Goal: Check status: Check status

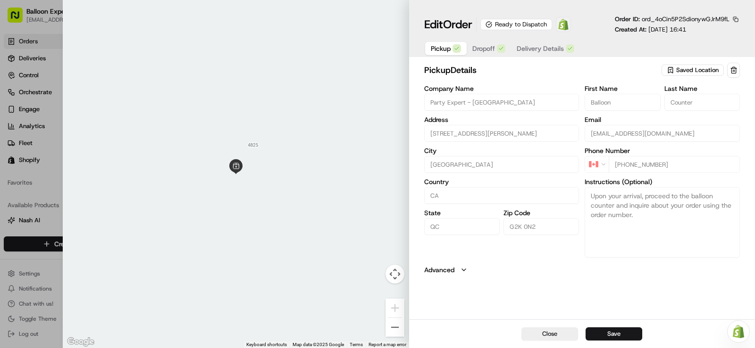
click at [564, 29] on img at bounding box center [562, 24] width 11 height 11
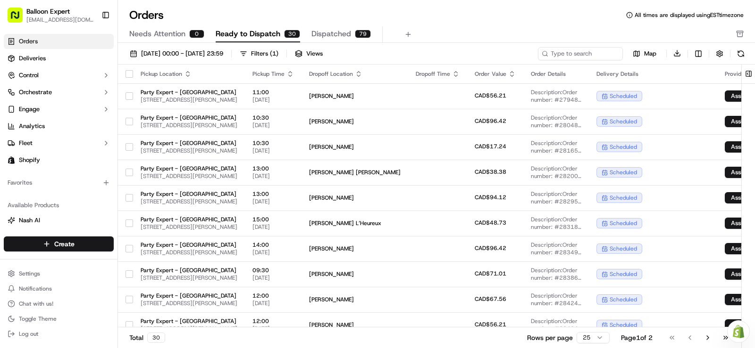
scroll to position [392, 0]
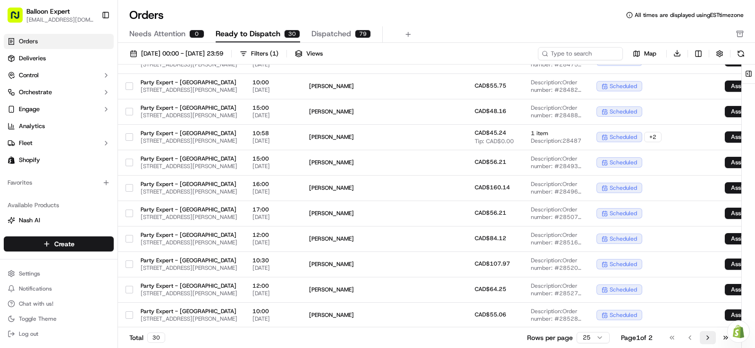
click at [708, 342] on button "Go to next page" at bounding box center [707, 338] width 16 height 13
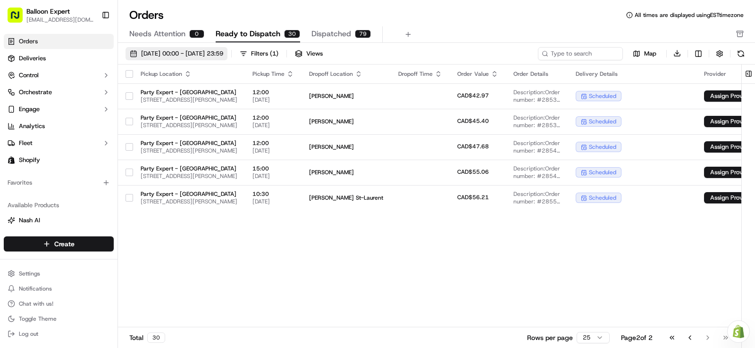
click at [223, 57] on span "[DATE] 00:00 - [DATE] 23:59" at bounding box center [182, 54] width 82 height 8
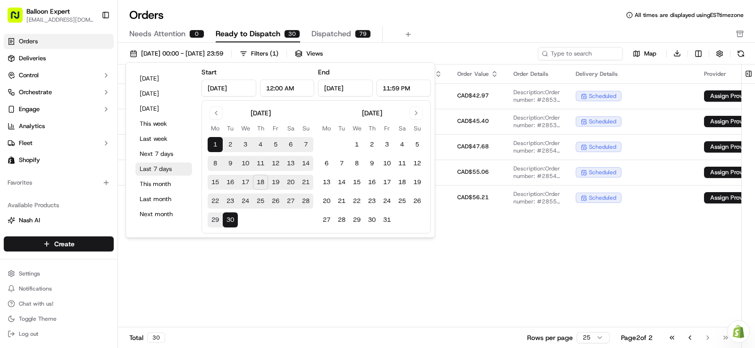
click at [158, 175] on button "Last 7 days" at bounding box center [163, 169] width 57 height 13
type input "Sep 11, 2025"
type input "Sep 18, 2025"
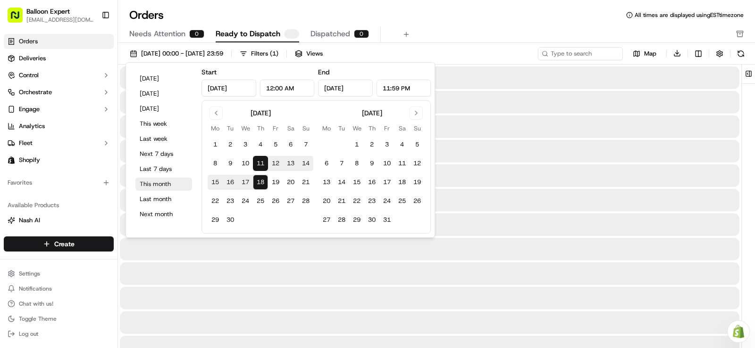
click at [161, 184] on button "This month" at bounding box center [163, 184] width 57 height 13
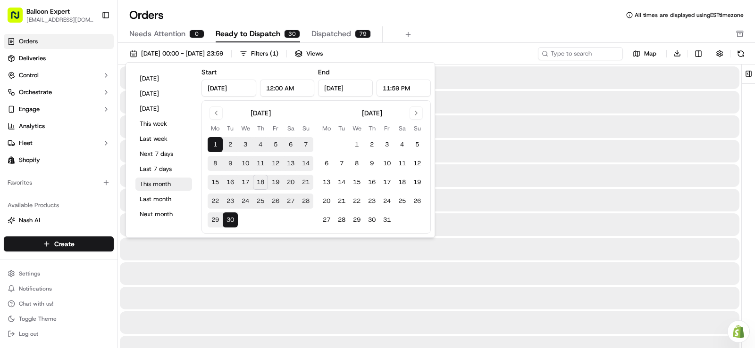
type input "Sep 1, 2025"
type input "Sep 30, 2025"
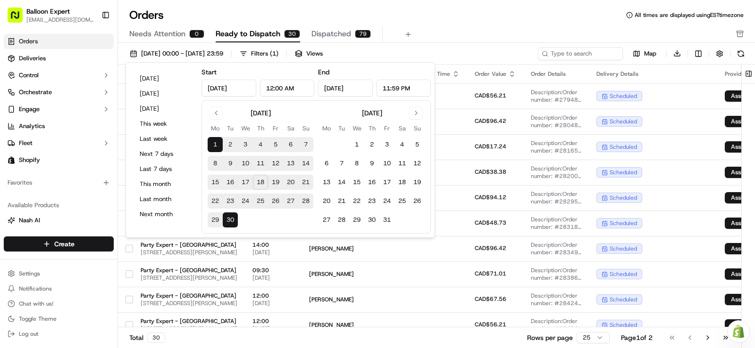
click at [437, 16] on div "Orders All times are displayed using EST timezone" at bounding box center [436, 15] width 637 height 15
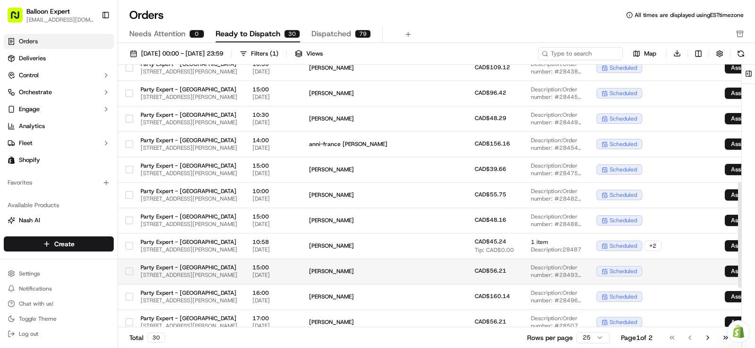
scroll to position [392, 0]
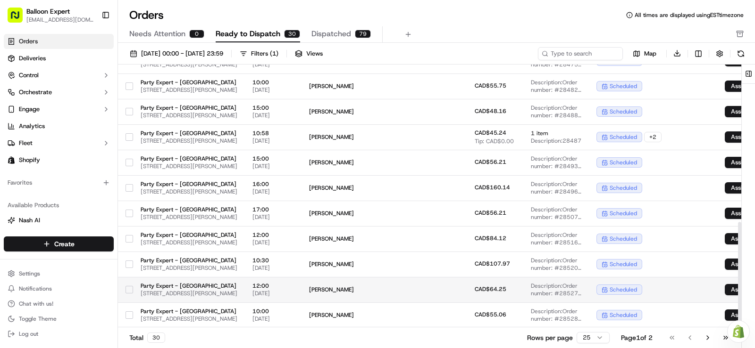
click at [400, 289] on span "Chantal Michaud" at bounding box center [354, 290] width 91 height 8
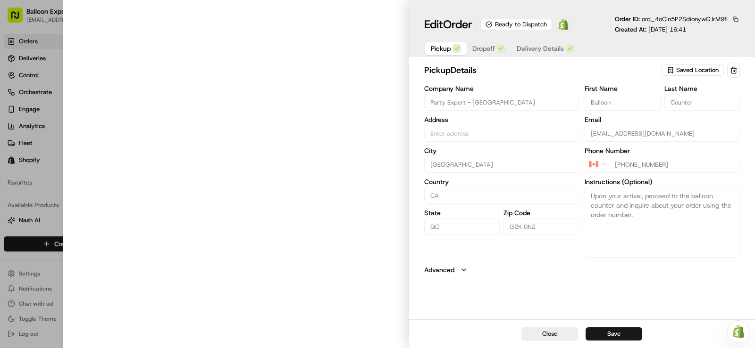
type input "[STREET_ADDRESS][PERSON_NAME]"
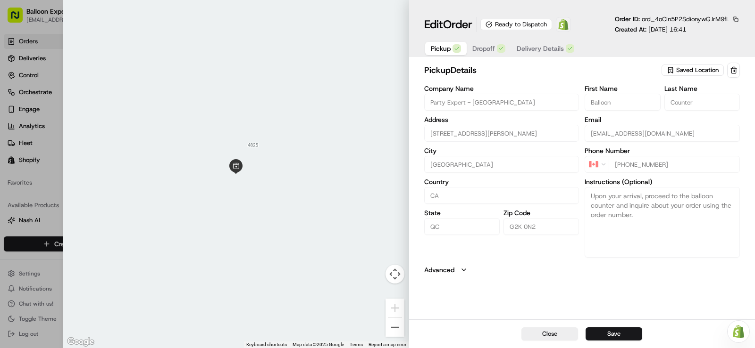
click at [569, 26] on img at bounding box center [562, 24] width 11 height 11
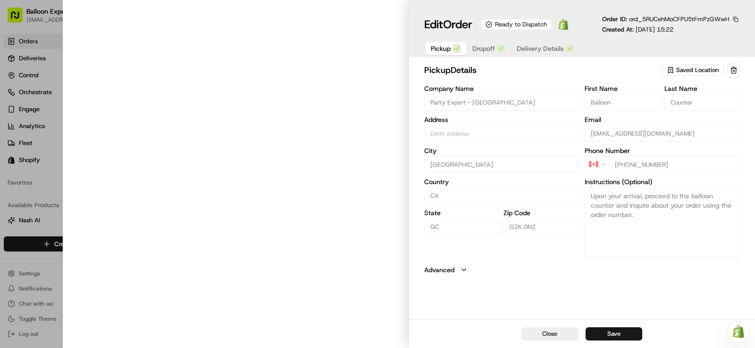
type input "[STREET_ADDRESS][PERSON_NAME]"
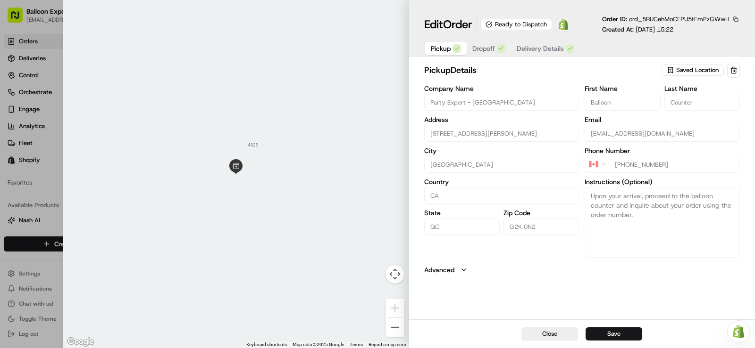
click at [566, 26] on img at bounding box center [562, 24] width 11 height 11
